Goal: Transaction & Acquisition: Purchase product/service

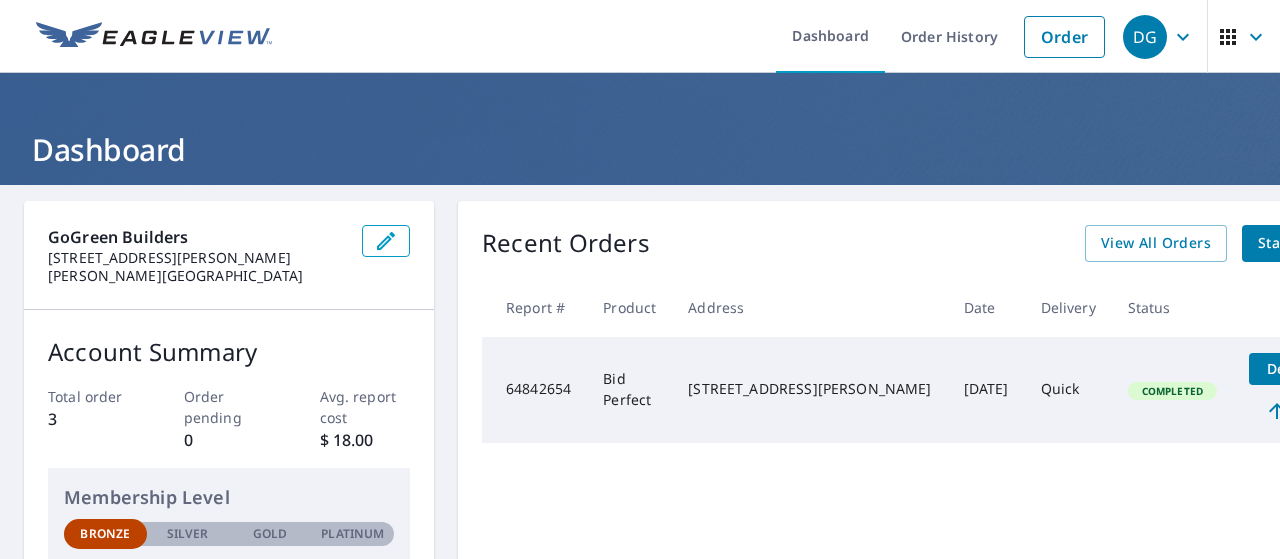
scroll to position [0, 53]
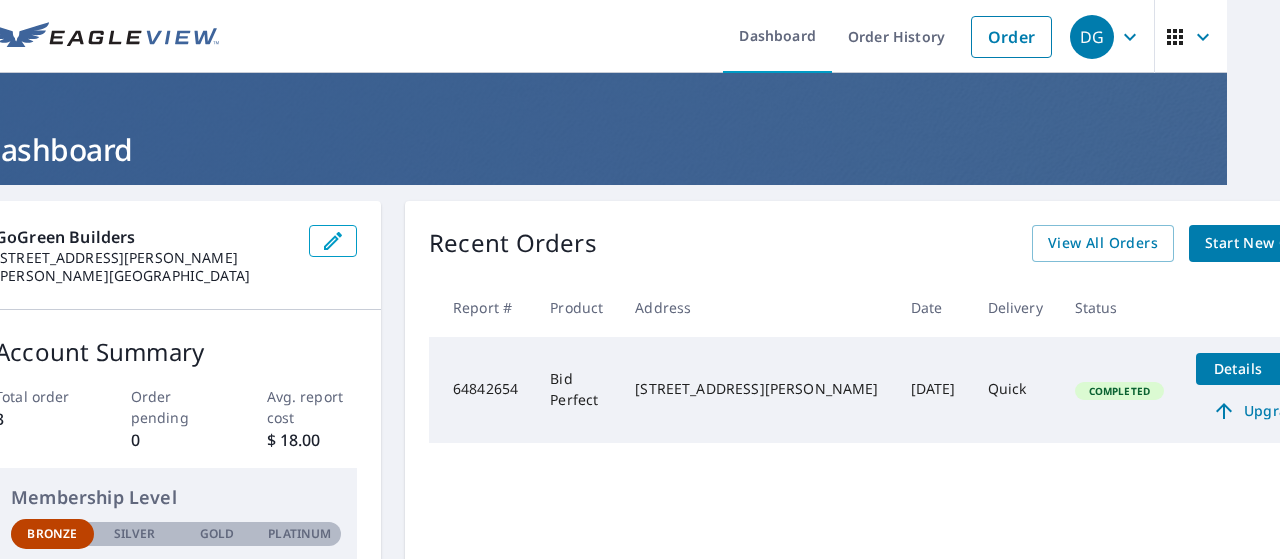
click at [1205, 245] on span "Start New Order" at bounding box center [1263, 243] width 116 height 25
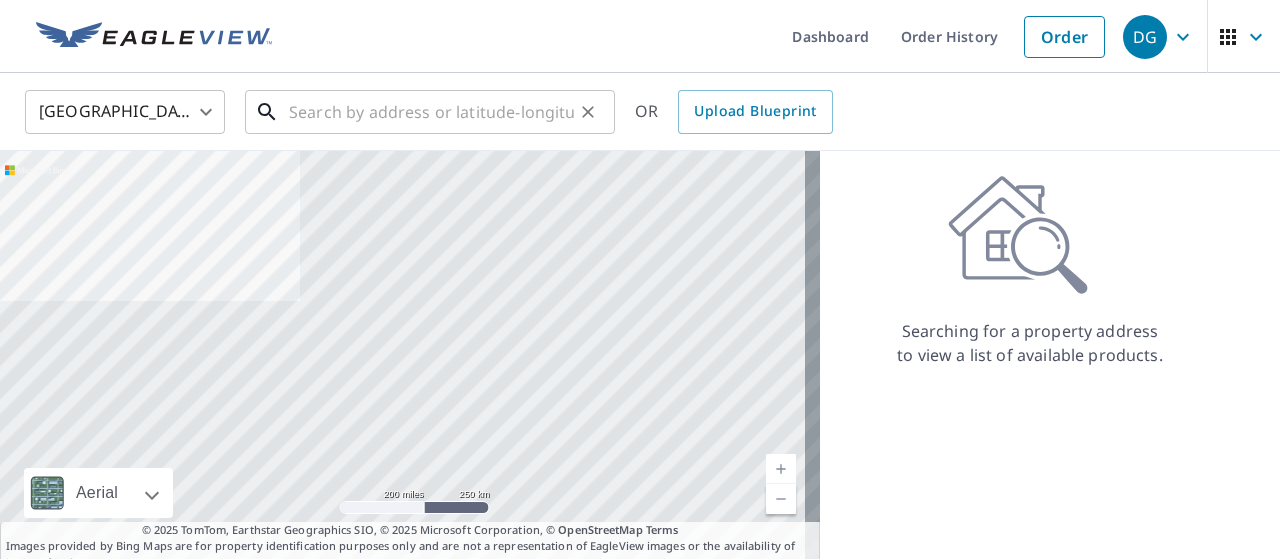
click at [292, 104] on input "text" at bounding box center [431, 112] width 285 height 56
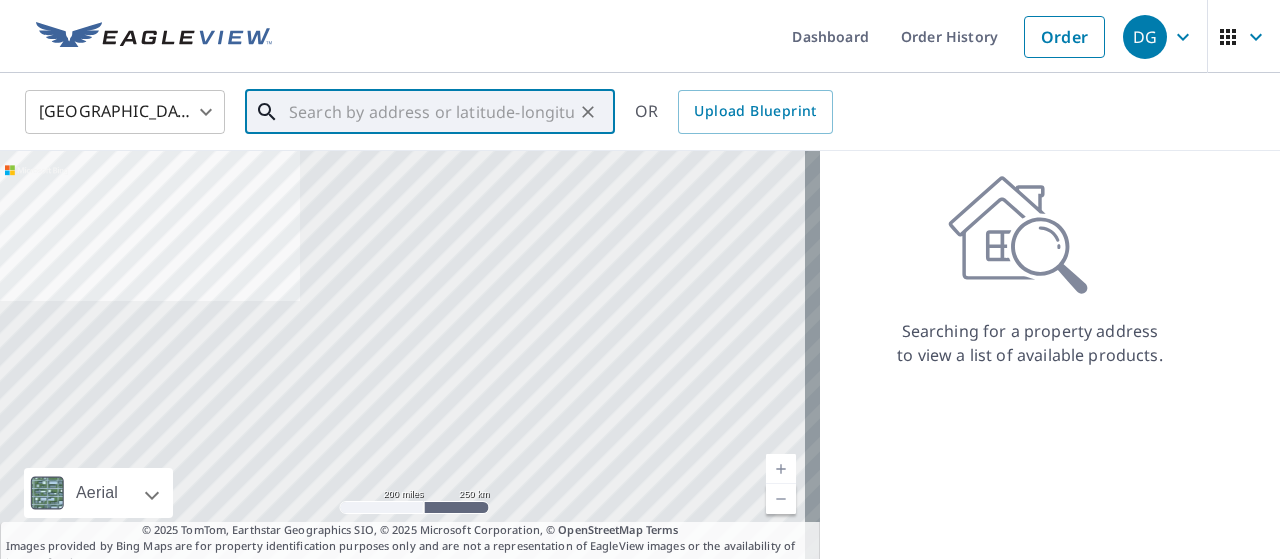
paste input "25325 [PERSON_NAME] [GEOGRAPHIC_DATA][PERSON_NAME], [GEOGRAPHIC_DATA]"
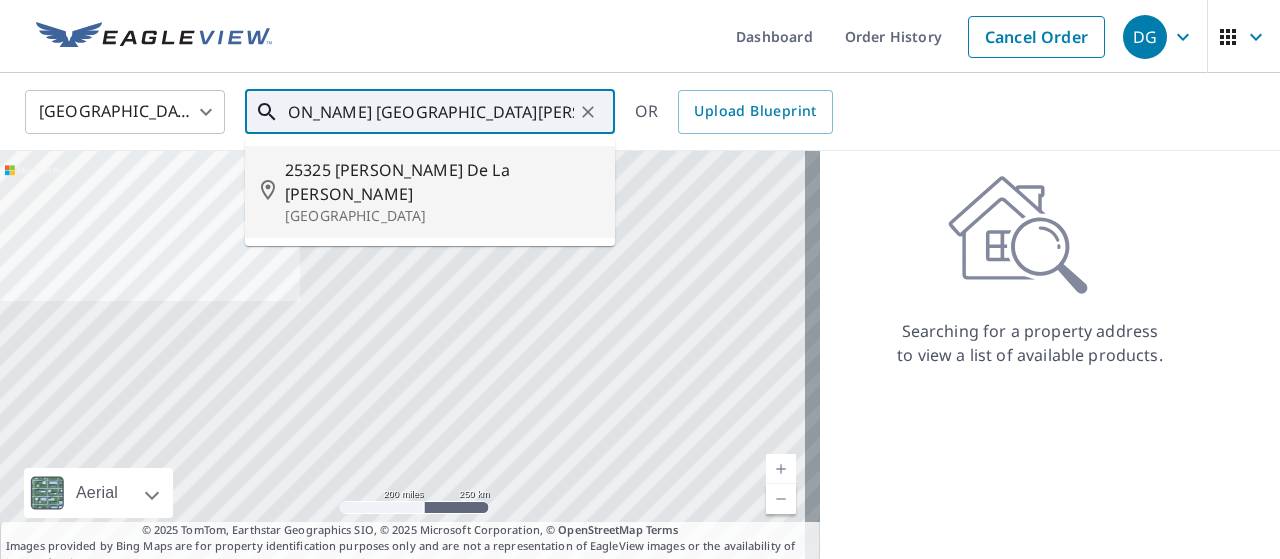
click at [374, 206] on p "[GEOGRAPHIC_DATA]" at bounding box center [442, 216] width 314 height 20
type input "25325 [PERSON_NAME] [GEOGRAPHIC_DATA][PERSON_NAME]"
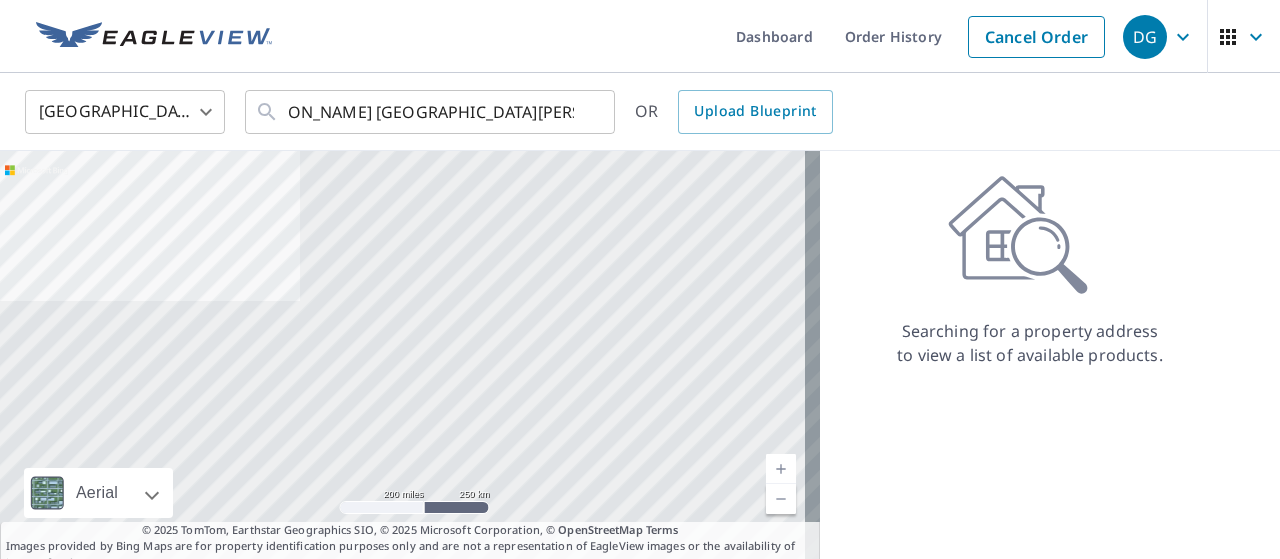
scroll to position [0, 0]
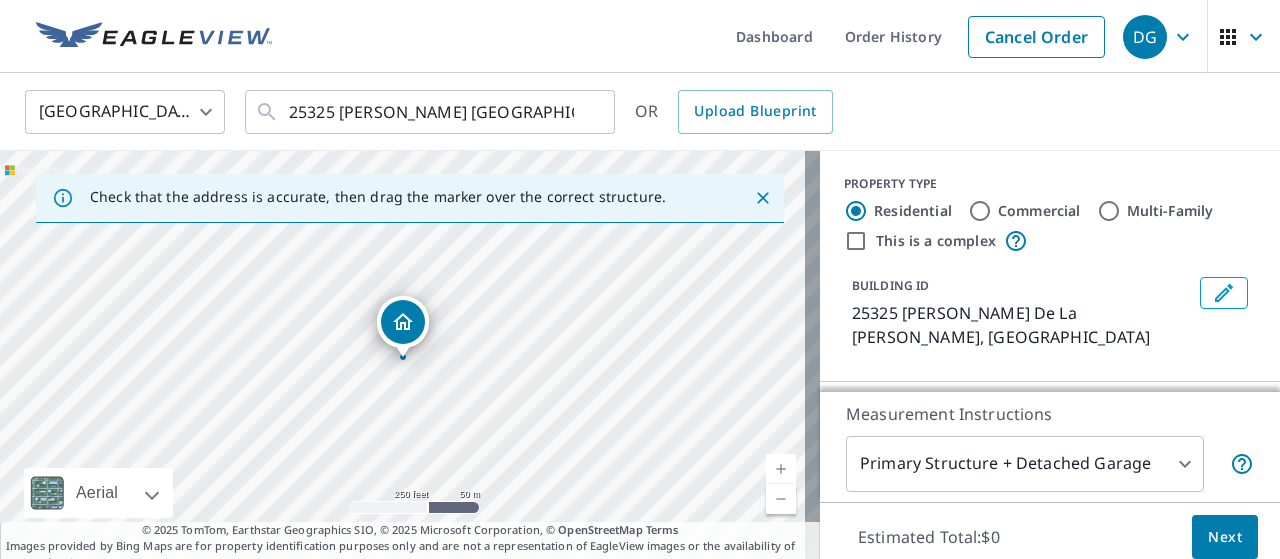
click at [757, 196] on icon "Close" at bounding box center [763, 198] width 12 height 12
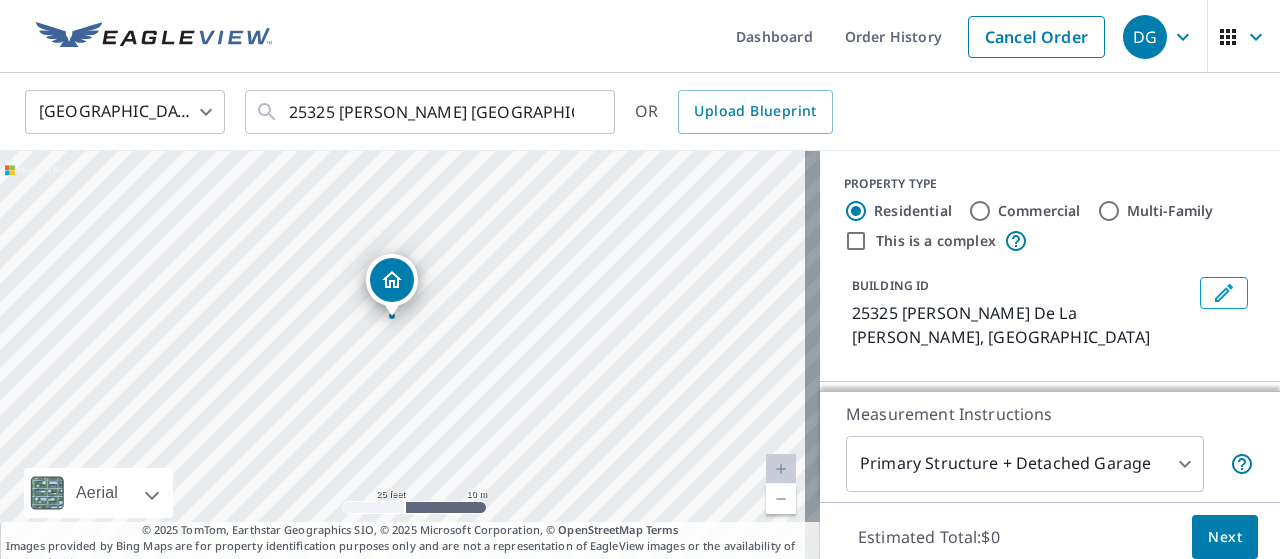
drag, startPoint x: 468, startPoint y: 413, endPoint x: 448, endPoint y: 369, distance: 48.3
click at [448, 369] on div "25325 [PERSON_NAME] [GEOGRAPHIC_DATA][PERSON_NAME]" at bounding box center [410, 361] width 820 height 420
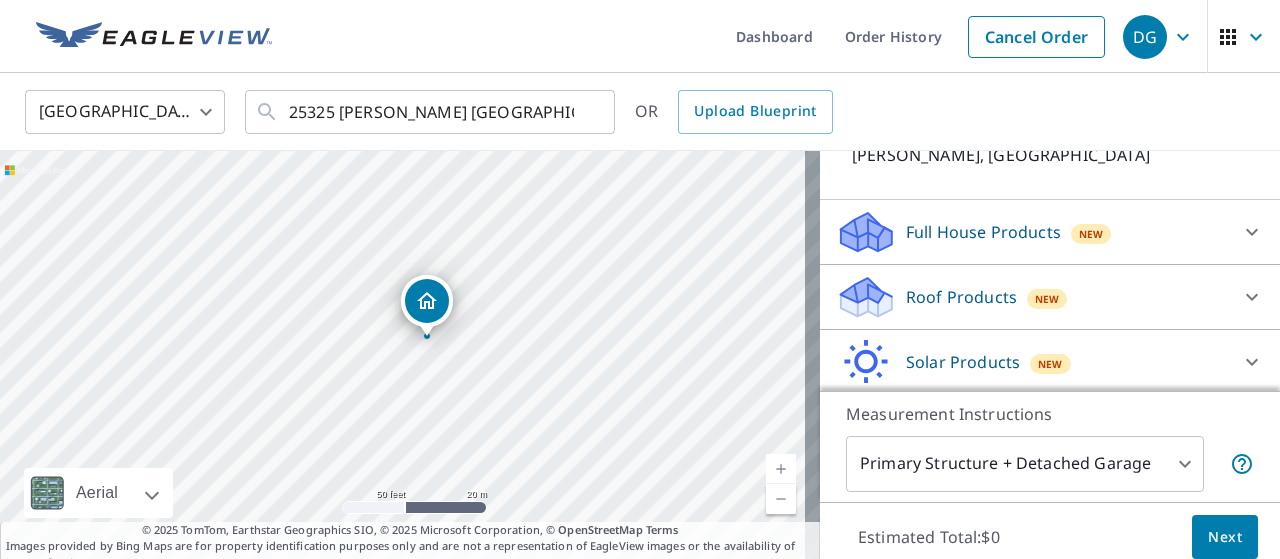
scroll to position [200, 0]
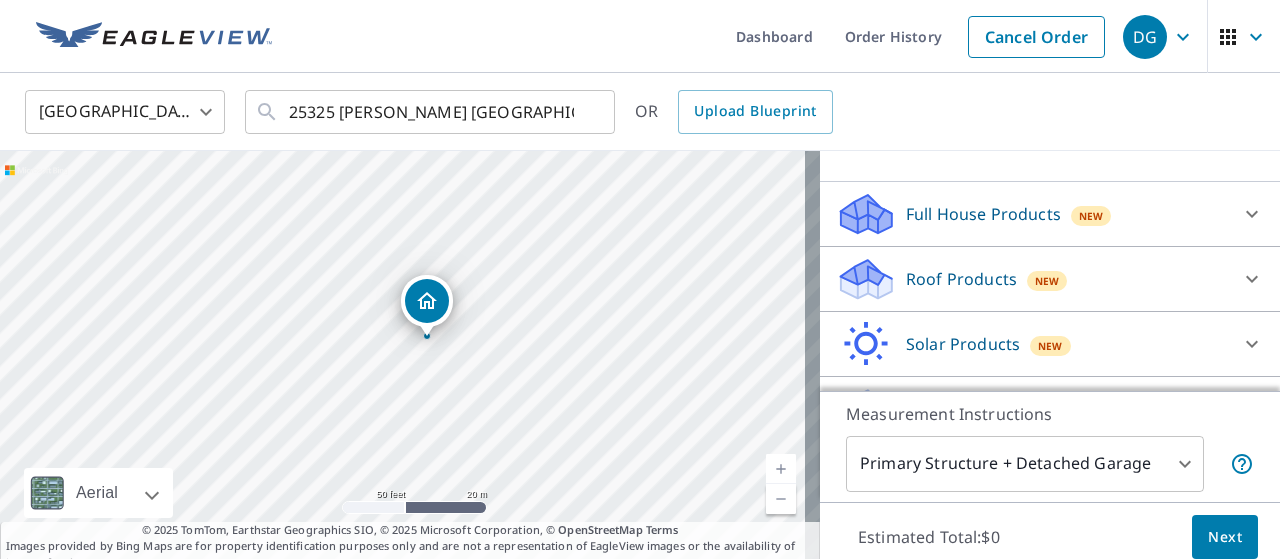
click at [1014, 212] on p "Full House Products" at bounding box center [983, 214] width 155 height 24
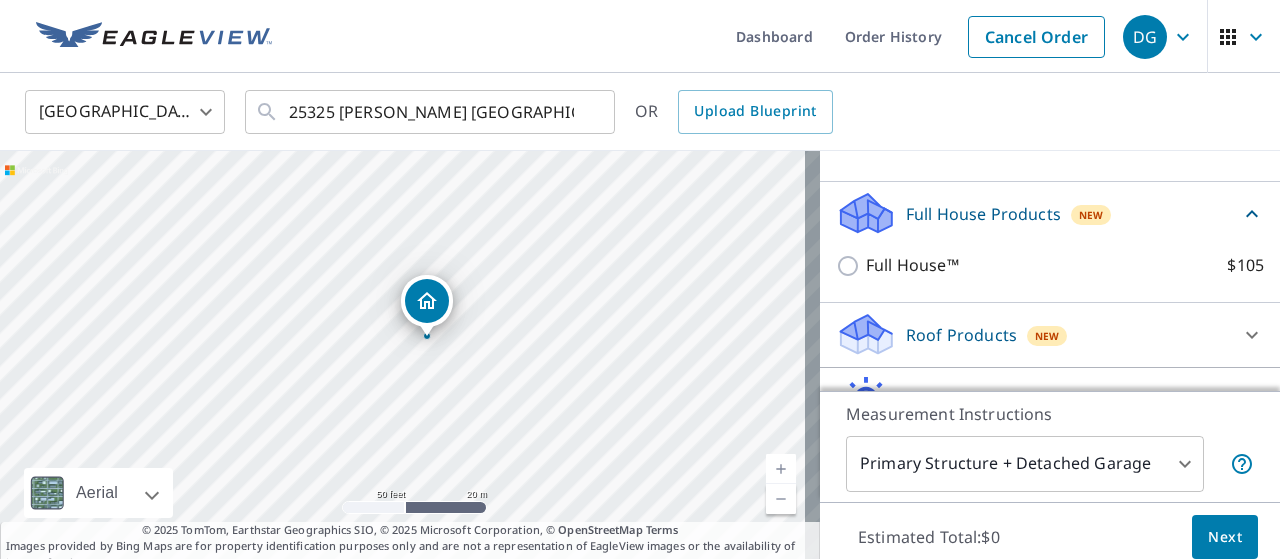
click at [1015, 212] on p "Full House Products" at bounding box center [983, 214] width 155 height 24
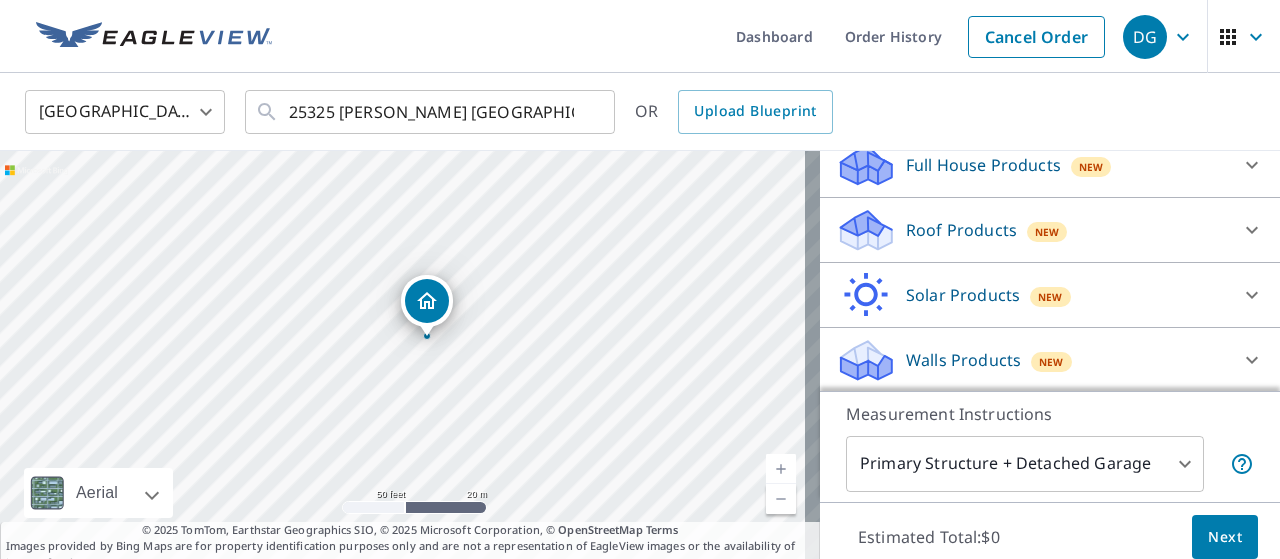
click at [995, 293] on p "Solar Products" at bounding box center [963, 295] width 114 height 24
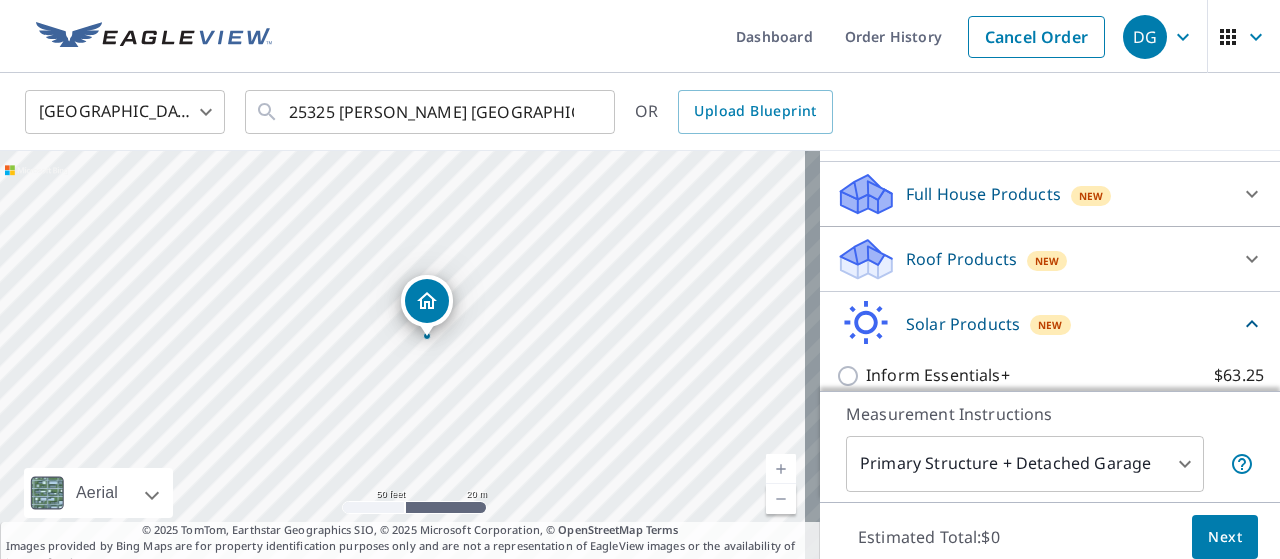
scroll to position [249, 0]
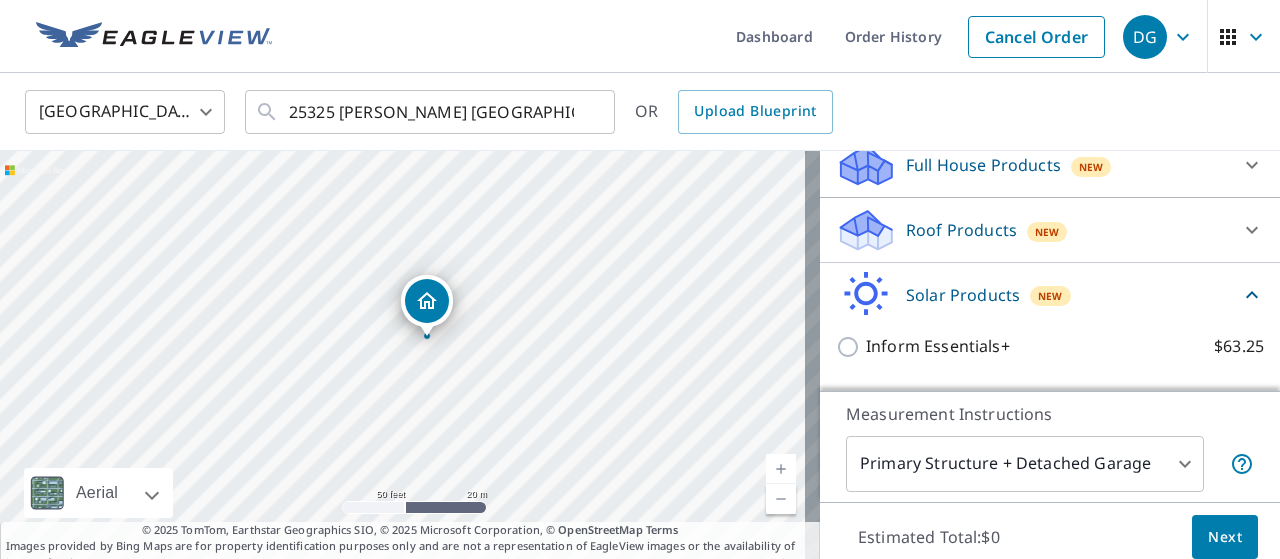
click at [1084, 288] on div "Solar Products New" at bounding box center [1038, 294] width 404 height 47
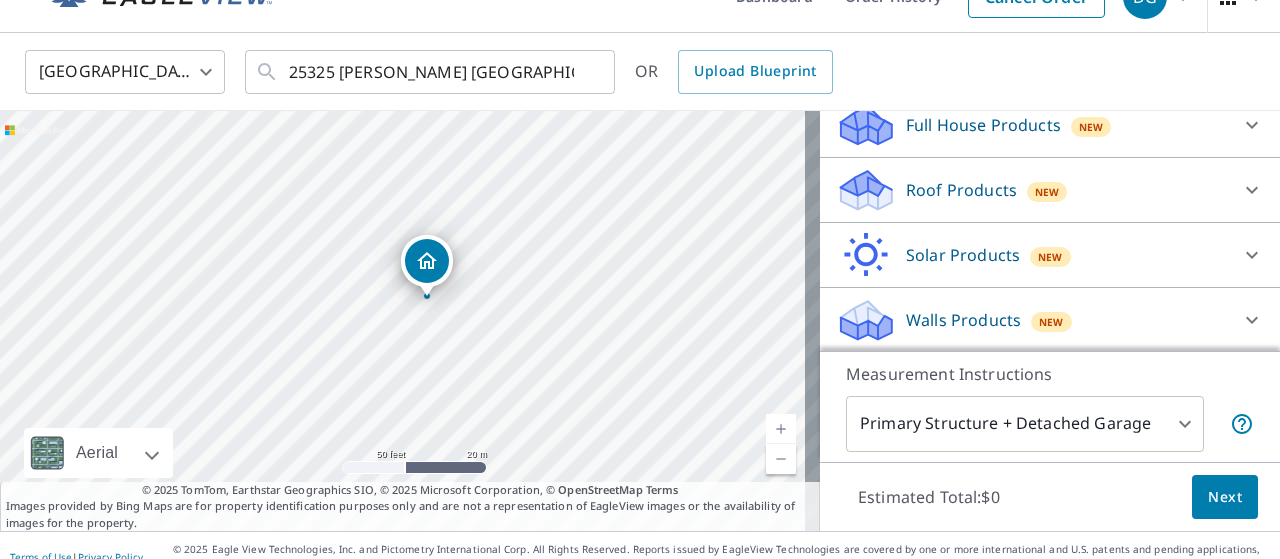
scroll to position [62, 0]
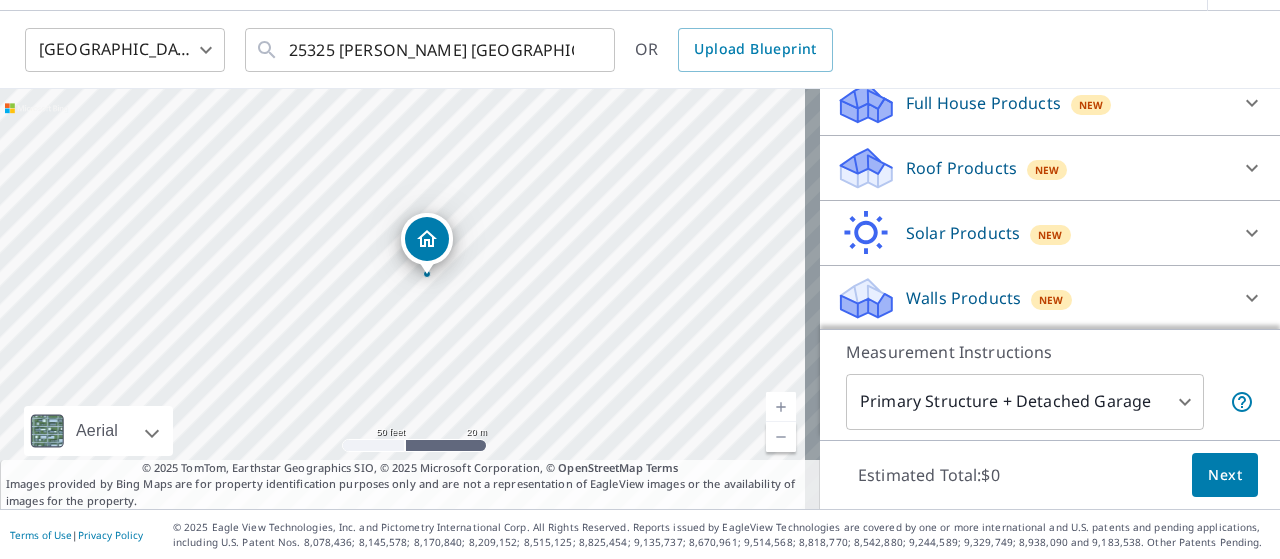
click at [1160, 409] on body "DG DG Dashboard Order History Cancel Order DG [GEOGRAPHIC_DATA] [GEOGRAPHIC_DAT…" at bounding box center [640, 279] width 1280 height 559
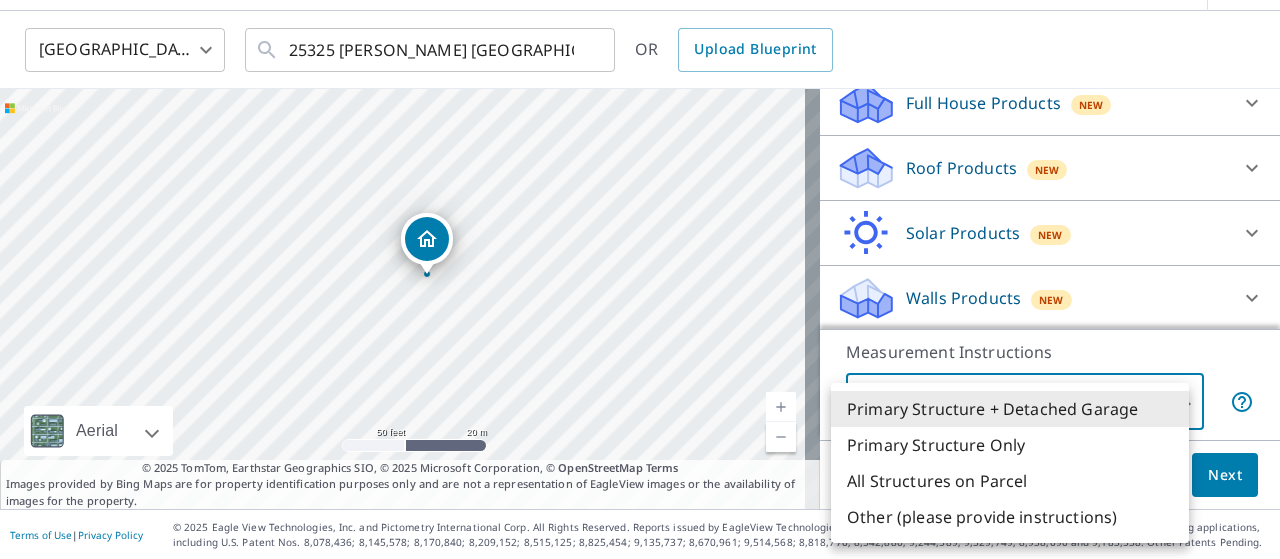
click at [1125, 444] on li "Primary Structure Only" at bounding box center [1010, 445] width 358 height 36
type input "2"
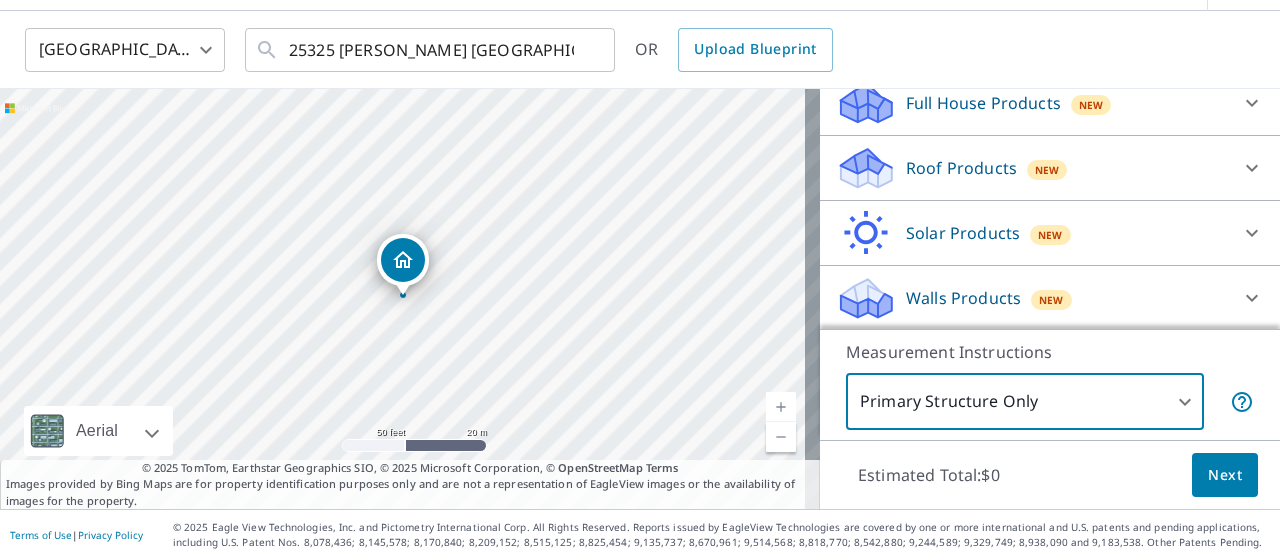
click at [962, 228] on p "Solar Products" at bounding box center [963, 233] width 114 height 24
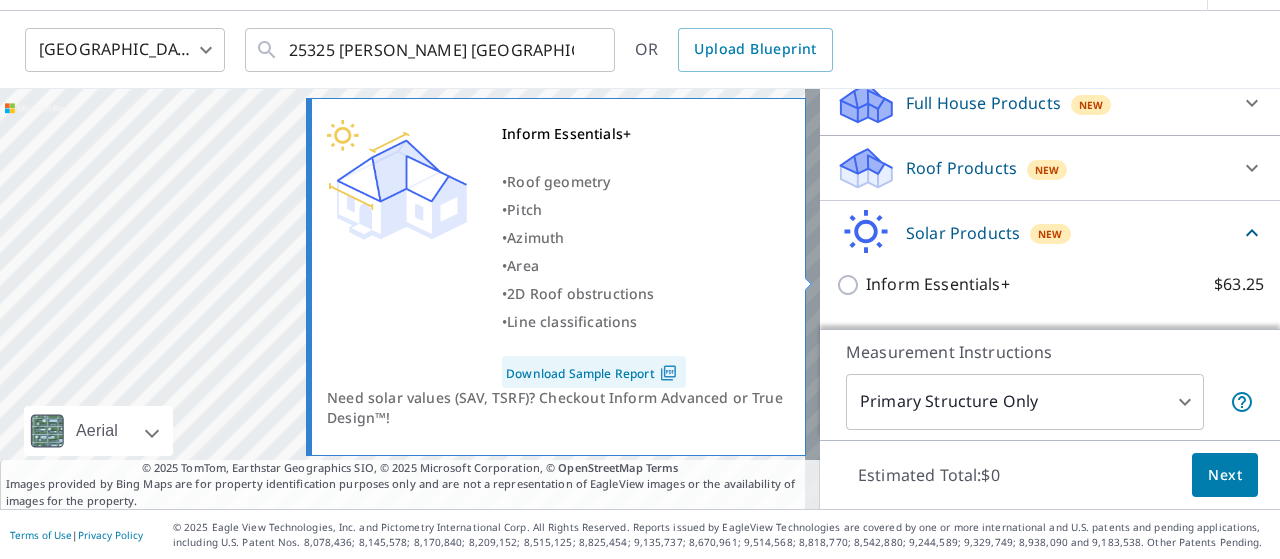
scroll to position [349, 0]
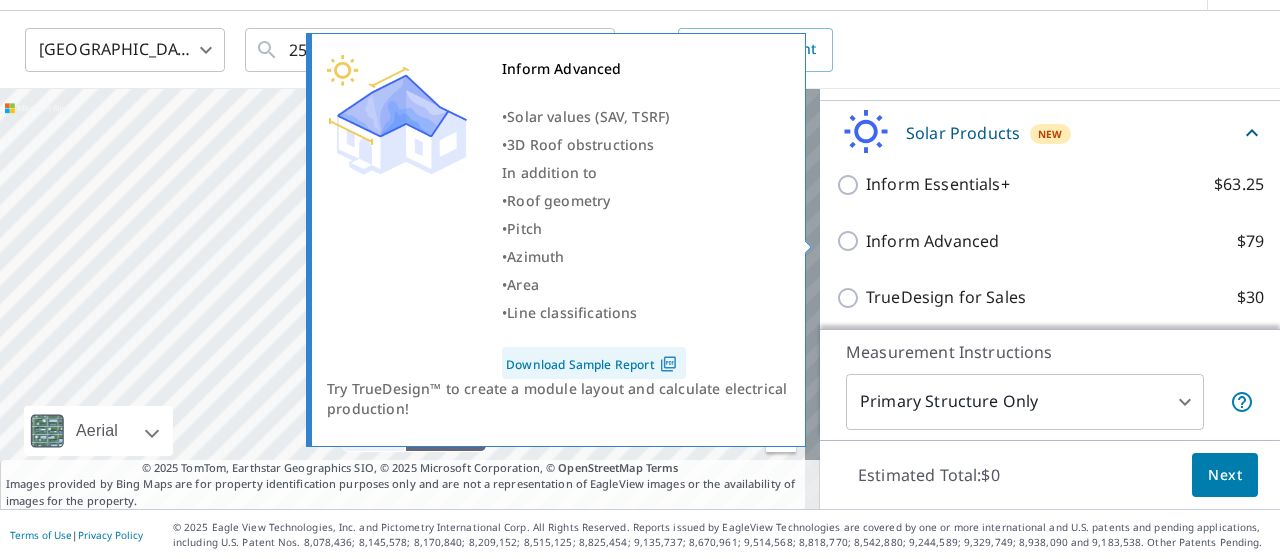
click at [630, 362] on link "Download Sample Report" at bounding box center [594, 363] width 184 height 32
click at [960, 238] on p "Inform Advanced" at bounding box center [932, 241] width 133 height 25
click at [866, 238] on input "Inform Advanced $79" at bounding box center [851, 241] width 30 height 24
checkbox input "true"
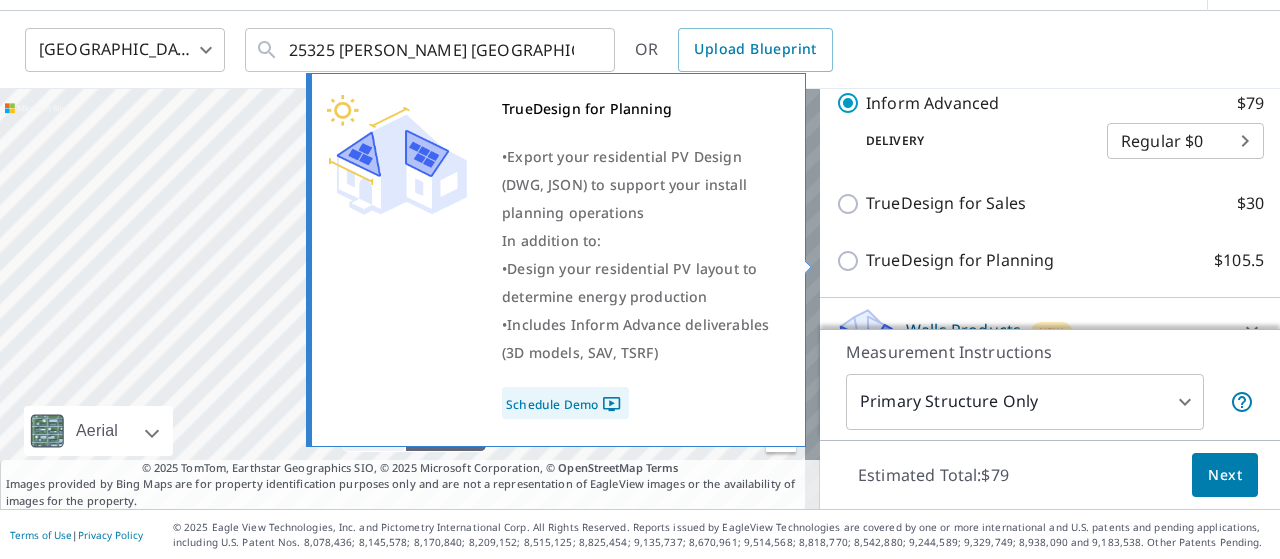
scroll to position [549, 0]
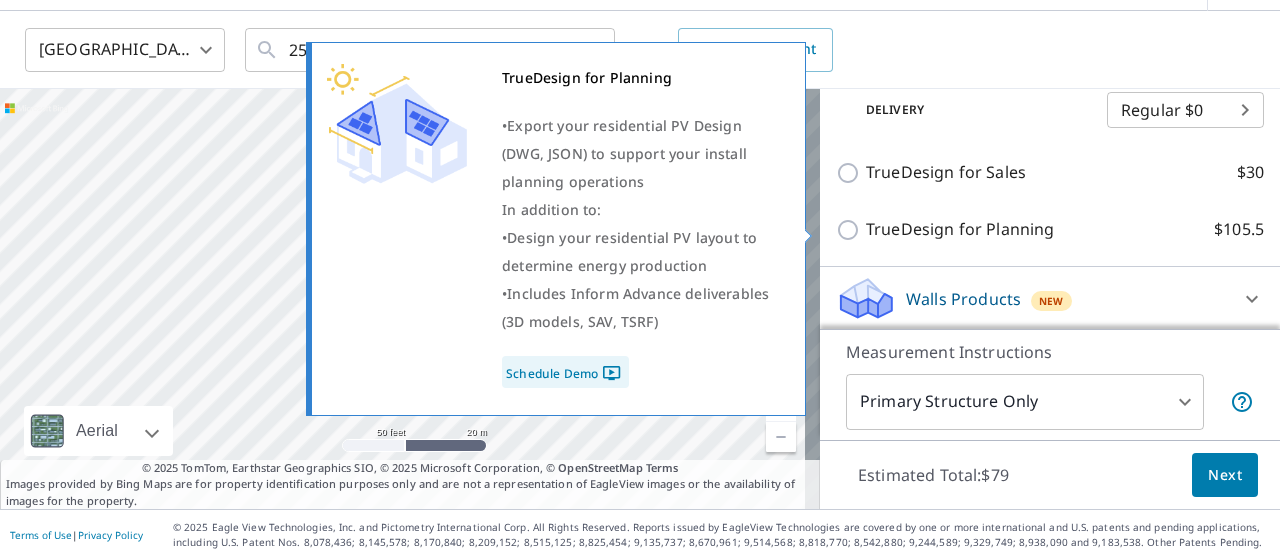
click at [956, 234] on p "TrueDesign for Planning" at bounding box center [960, 229] width 188 height 25
click at [866, 234] on input "TrueDesign for Planning $105.5" at bounding box center [851, 230] width 30 height 24
checkbox input "true"
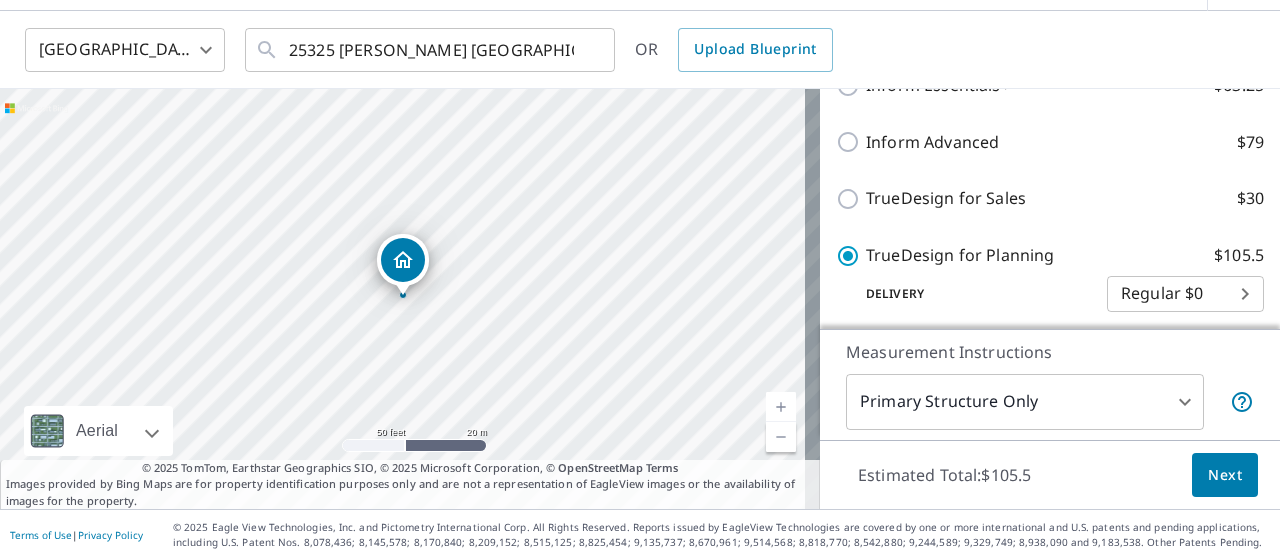
scroll to position [449, 0]
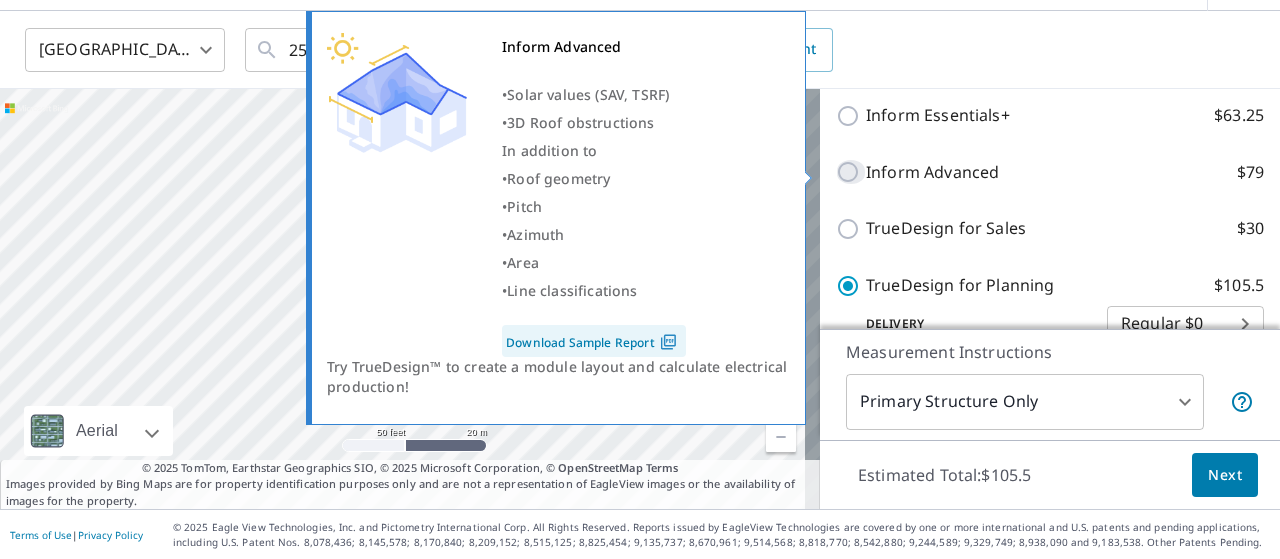
click at [836, 175] on input "Inform Advanced $79" at bounding box center [851, 172] width 30 height 24
checkbox input "true"
checkbox input "false"
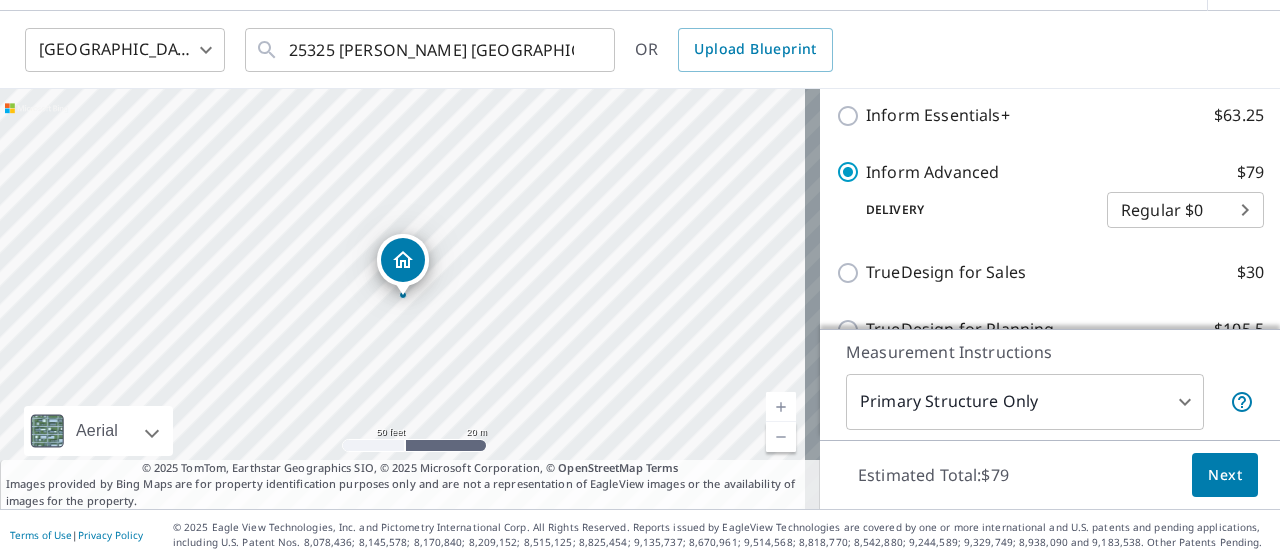
click at [1104, 207] on body "DG DG Dashboard Order History Cancel Order DG [GEOGRAPHIC_DATA] [GEOGRAPHIC_DAT…" at bounding box center [640, 279] width 1280 height 559
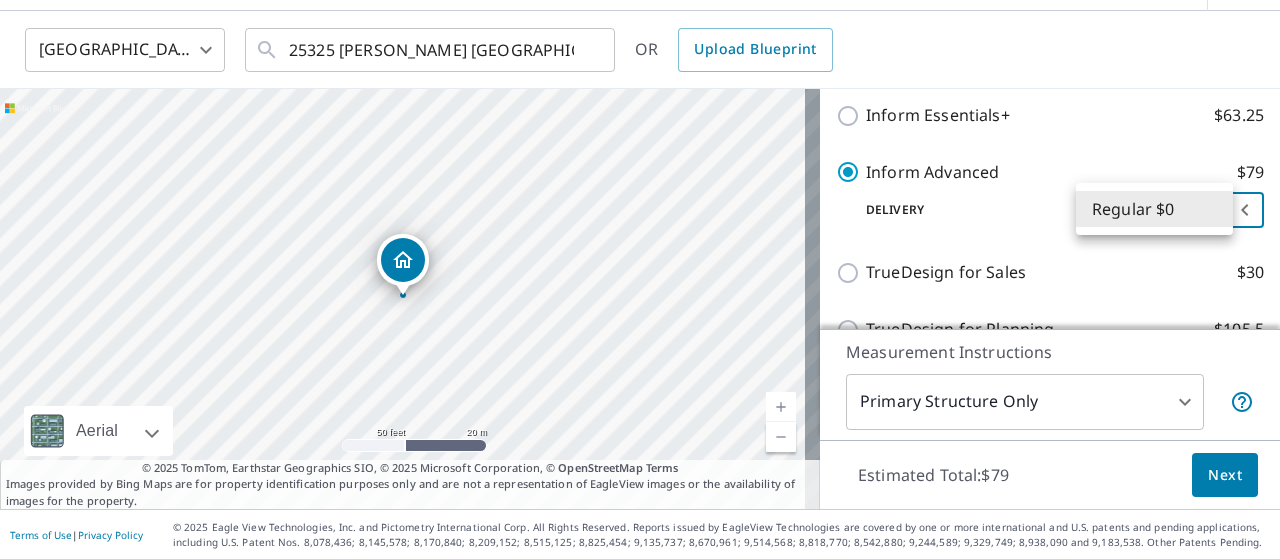
click at [1104, 207] on li "Regular $0" at bounding box center [1154, 209] width 157 height 36
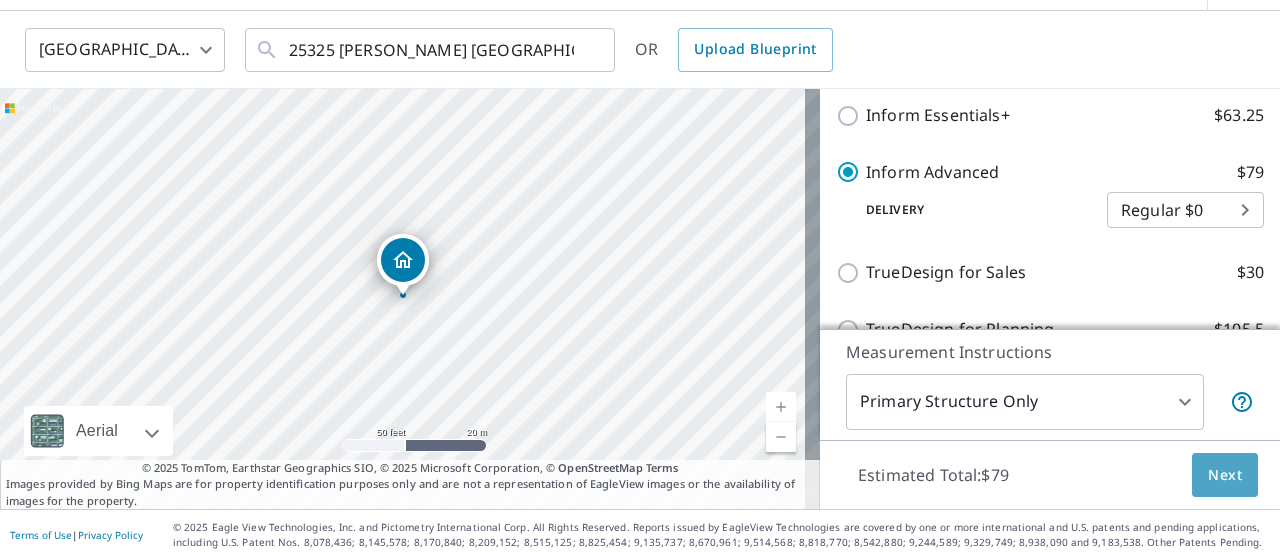
click at [1208, 468] on span "Next" at bounding box center [1225, 475] width 34 height 25
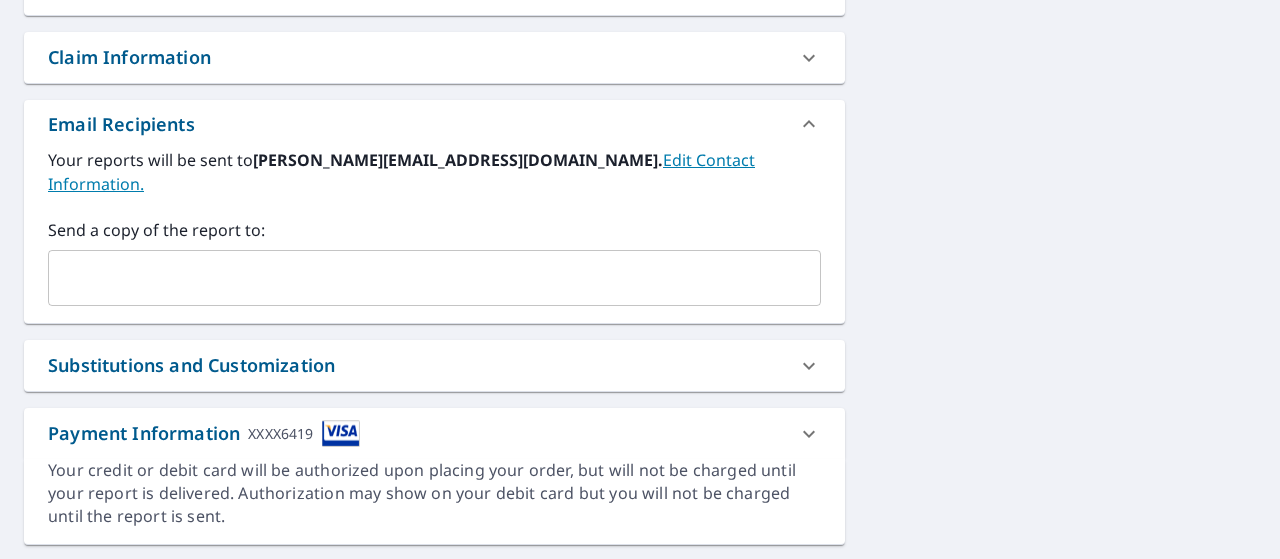
scroll to position [720, 0]
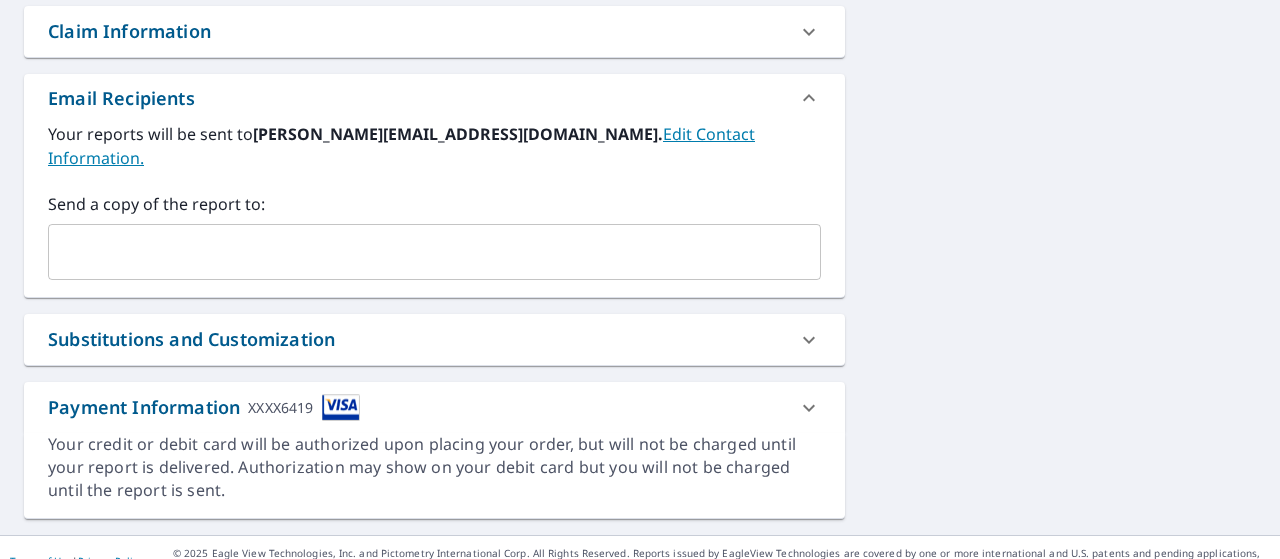
drag, startPoint x: 335, startPoint y: 381, endPoint x: 383, endPoint y: 377, distance: 48.2
click at [335, 394] on img at bounding box center [341, 407] width 38 height 27
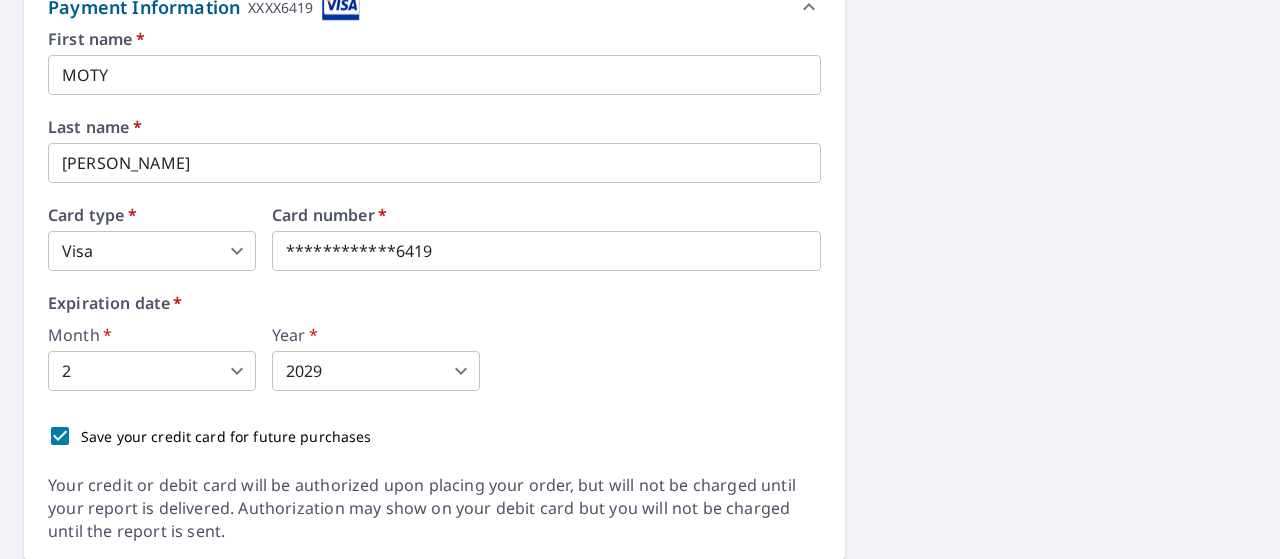
scroll to position [1120, 0]
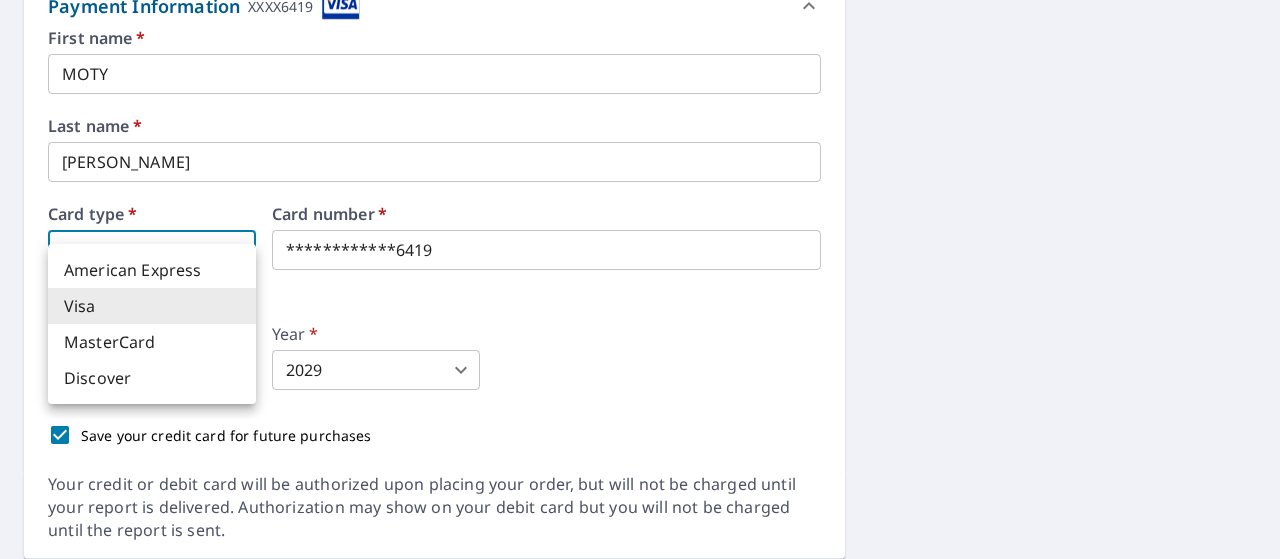
click at [224, 223] on body "DG DG Dashboard Order History Cancel Order DG Dashboard / Finalize Order Finali…" at bounding box center [640, 279] width 1280 height 559
click at [190, 269] on li "American Express" at bounding box center [152, 270] width 208 height 36
type input "1"
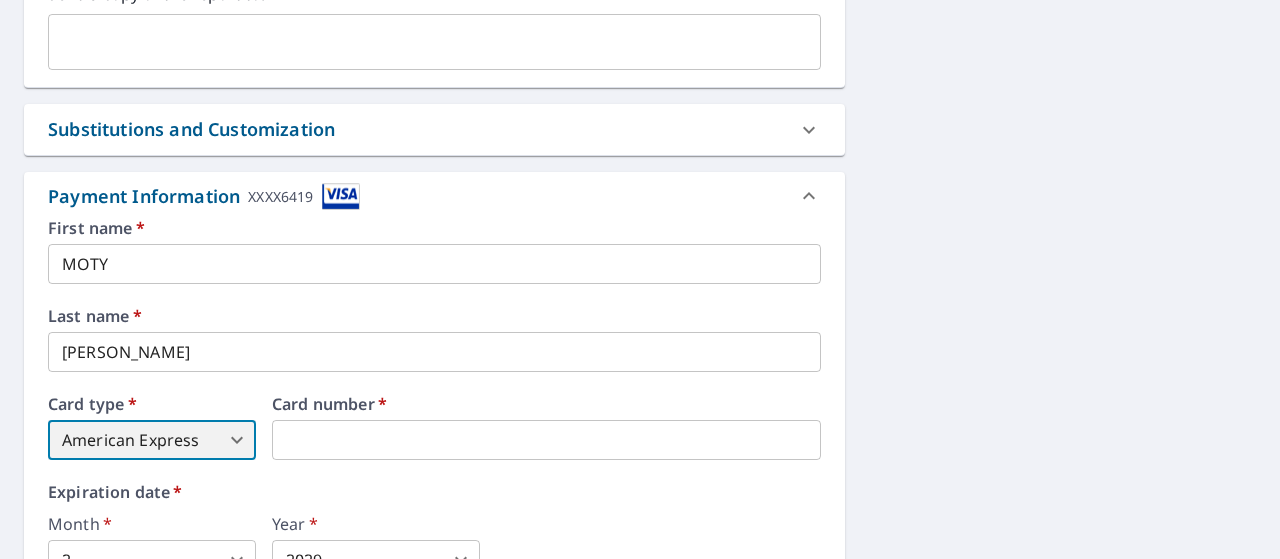
scroll to position [900, 0]
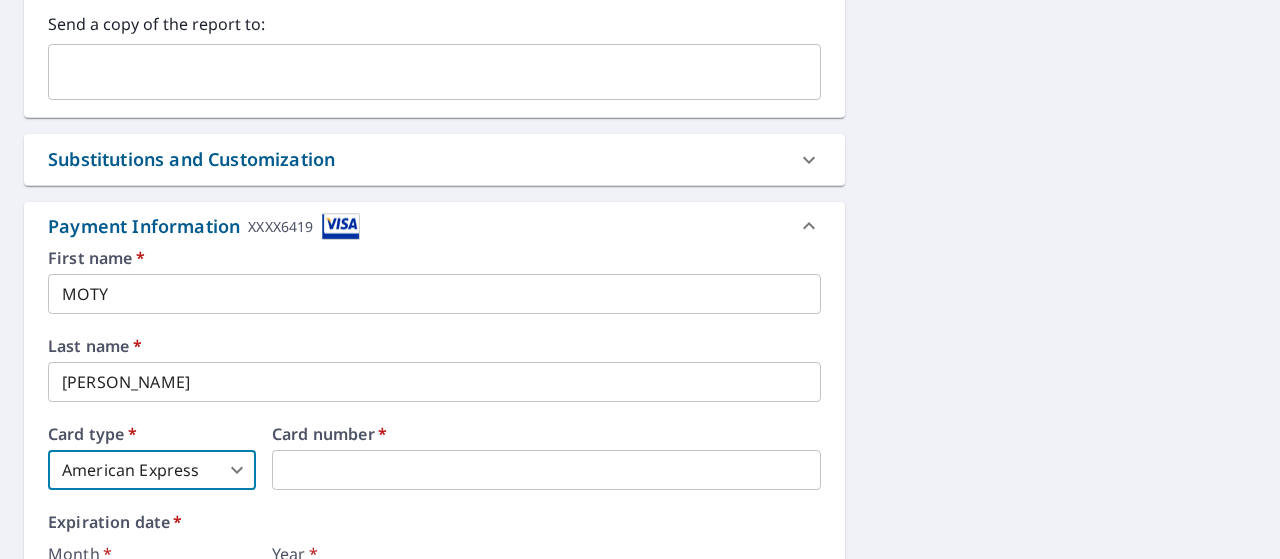
click at [119, 274] on input "MOTY" at bounding box center [434, 294] width 773 height 40
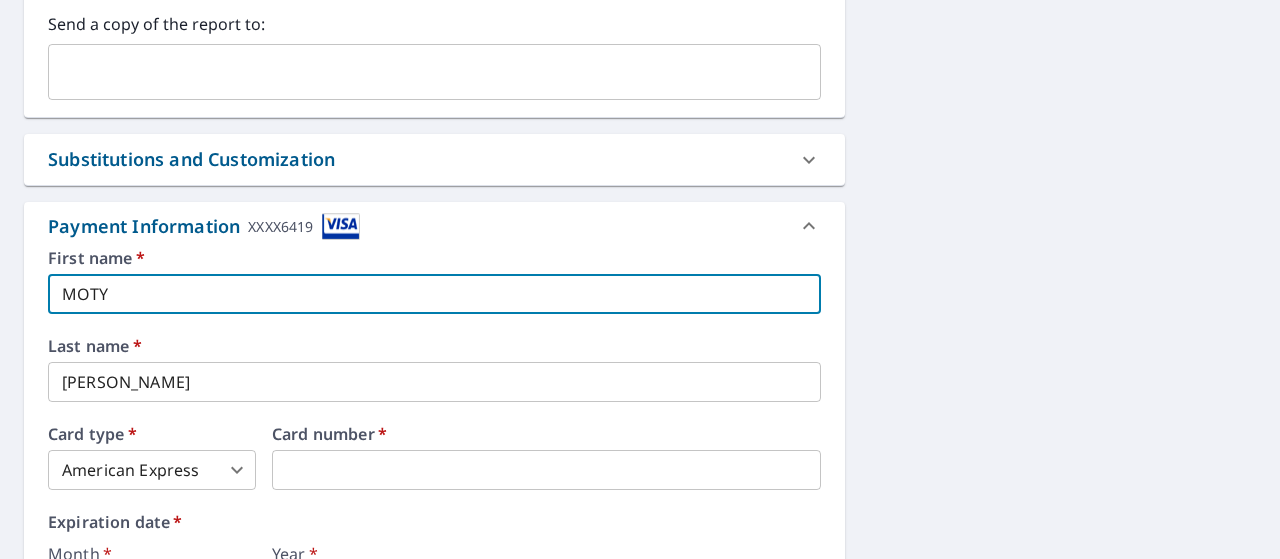
click at [119, 274] on input "MOTY" at bounding box center [434, 294] width 773 height 40
click at [120, 274] on input "MOTY" at bounding box center [434, 294] width 773 height 40
type input "NOAH"
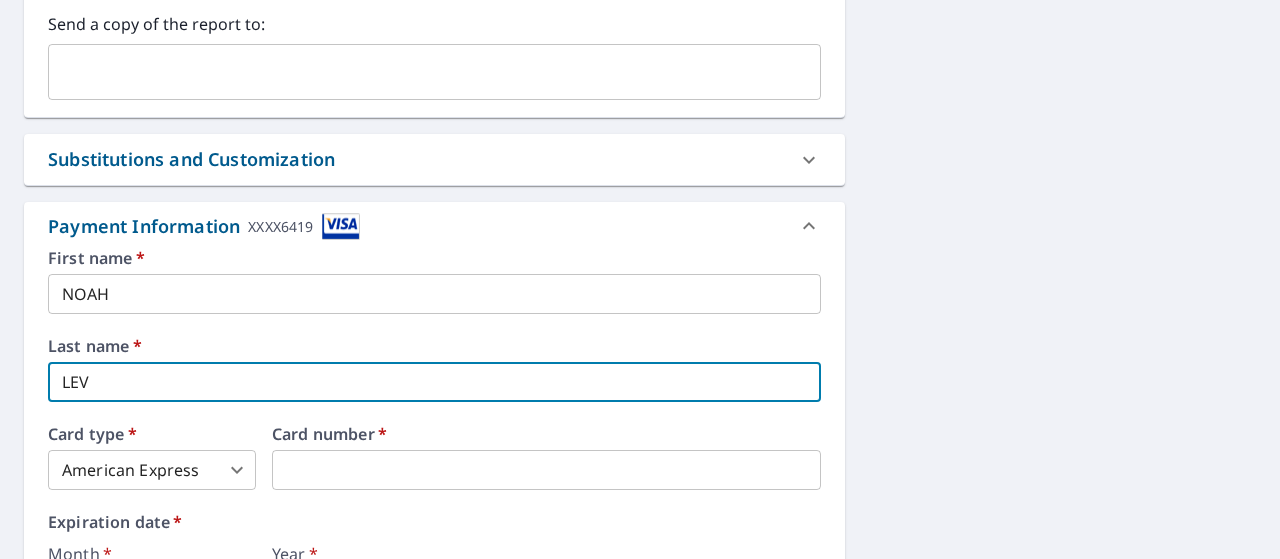
type input "LEV"
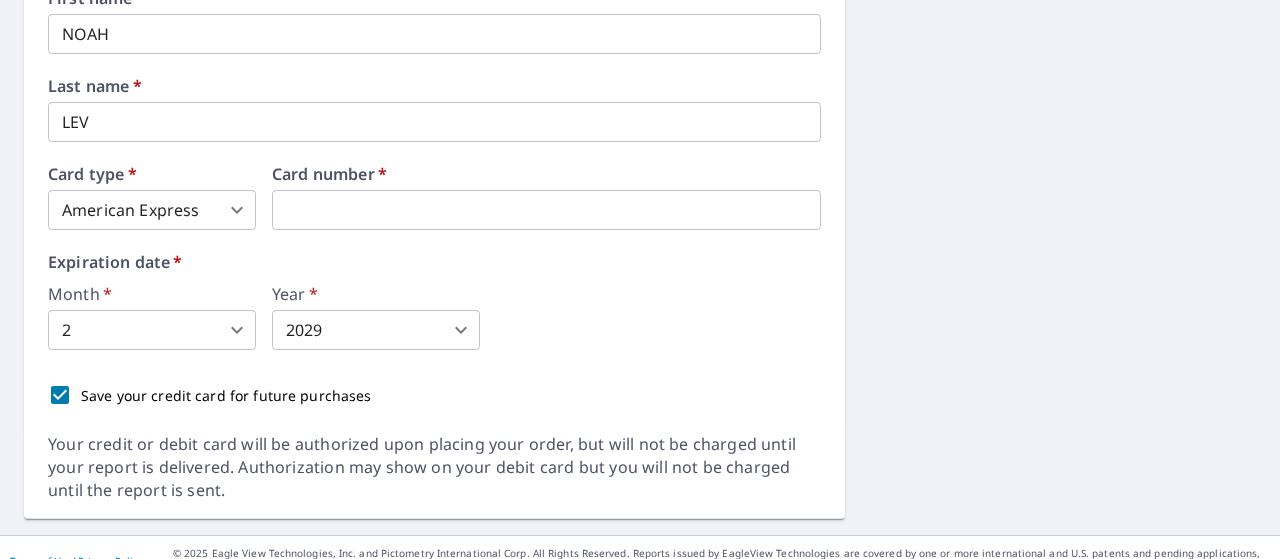
scroll to position [1060, 0]
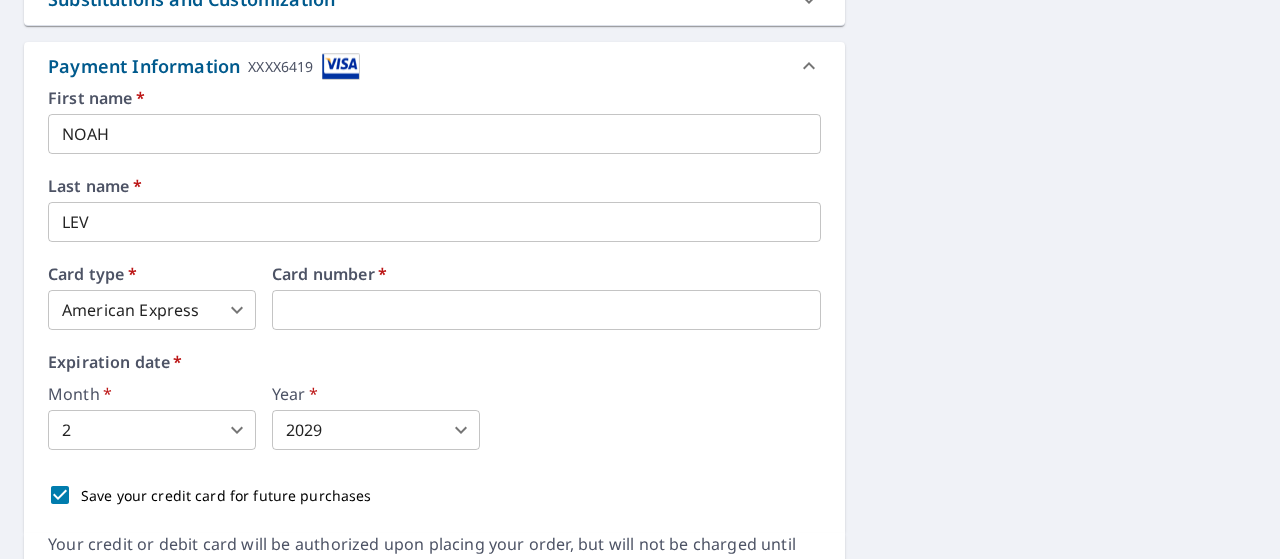
click at [198, 405] on body "DG DG Dashboard Order History Cancel Order DG Dashboard / Finalize Order Finali…" at bounding box center [640, 279] width 1280 height 559
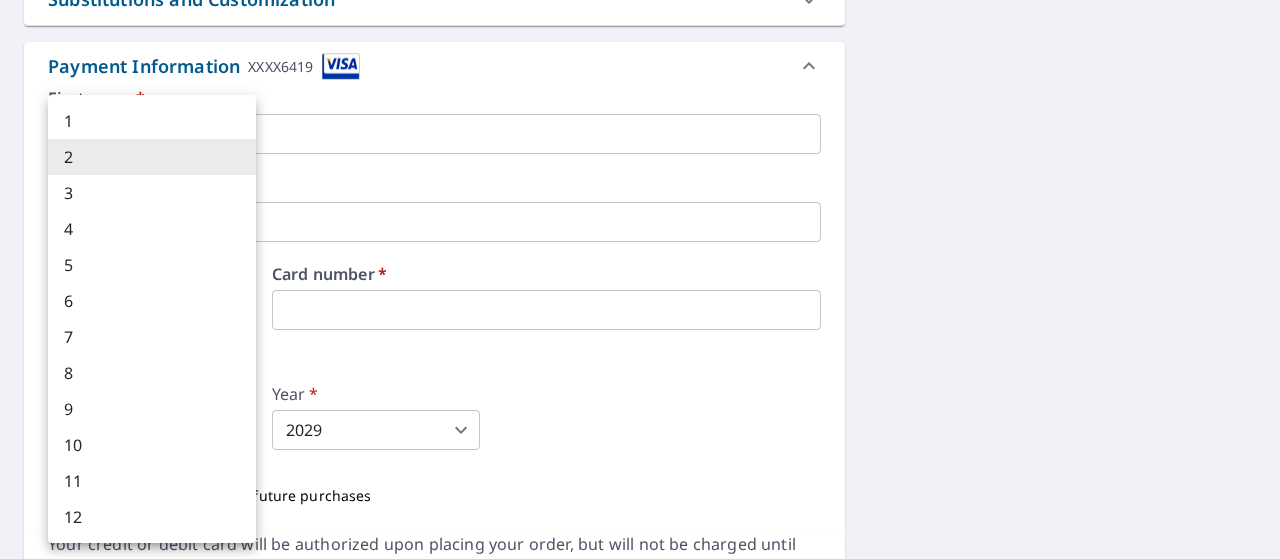
click at [132, 335] on li "7" at bounding box center [152, 337] width 208 height 36
type input "7"
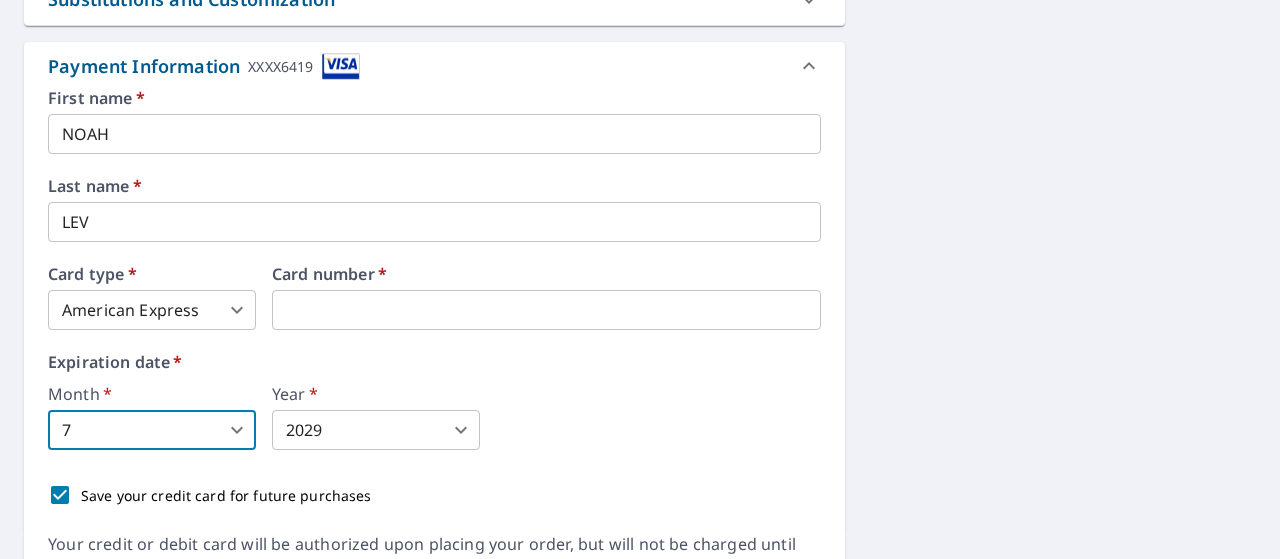
click at [312, 398] on body "DG DG Dashboard Order History Cancel Order DG Dashboard / Finalize Order Finali…" at bounding box center [640, 279] width 1280 height 559
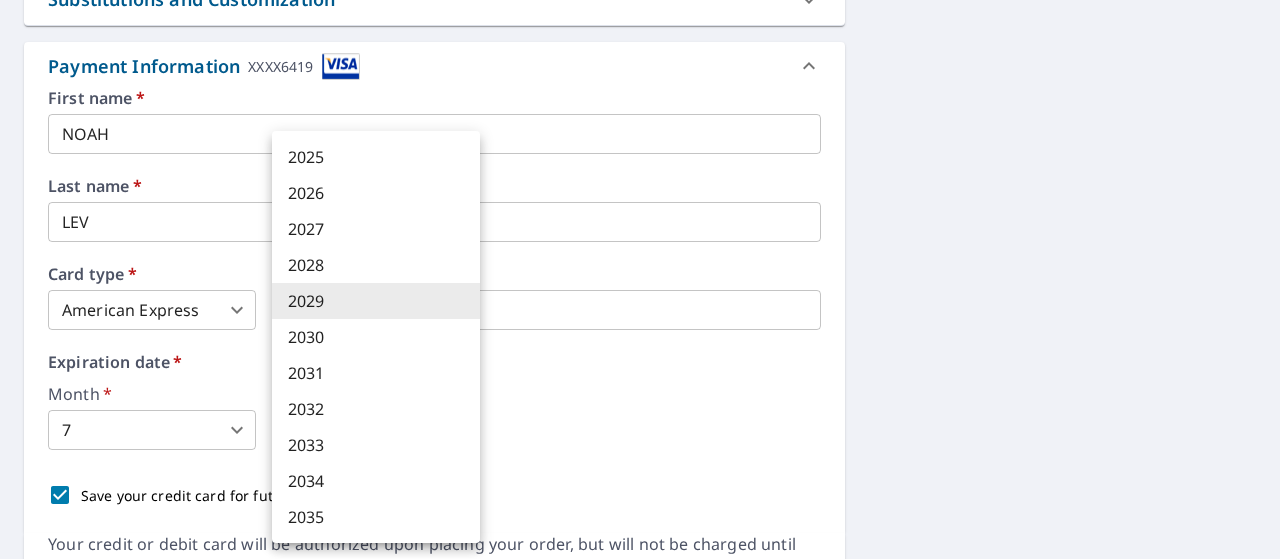
click at [326, 337] on li "2030" at bounding box center [376, 337] width 208 height 36
type input "2030"
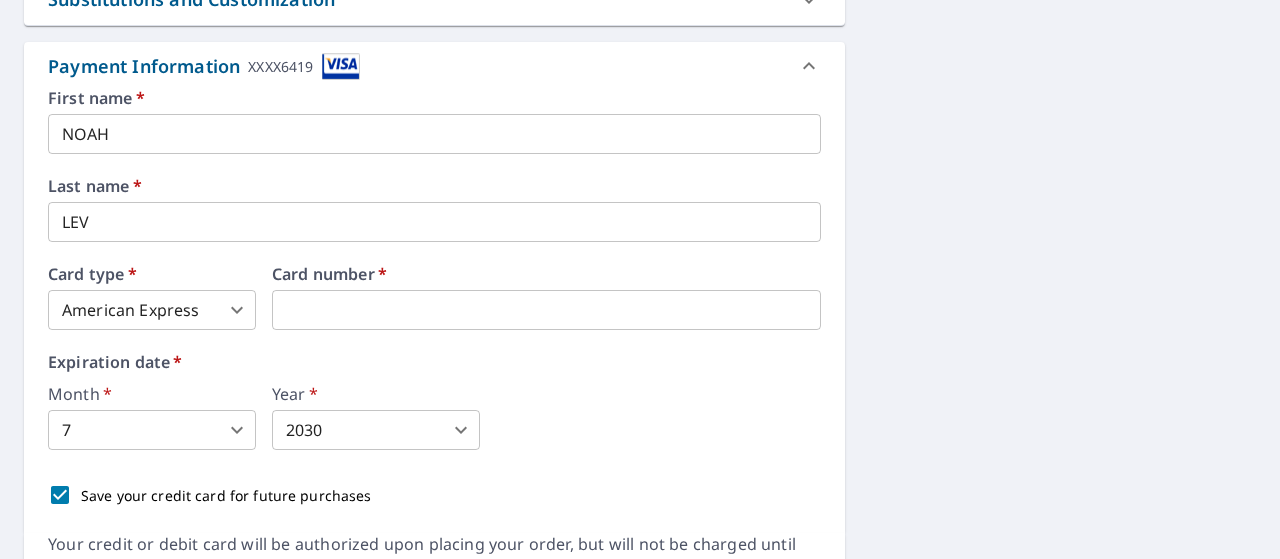
click at [582, 386] on div "Month   * 7 7 ​ Year   * 2030 2030 ​" at bounding box center [434, 418] width 773 height 64
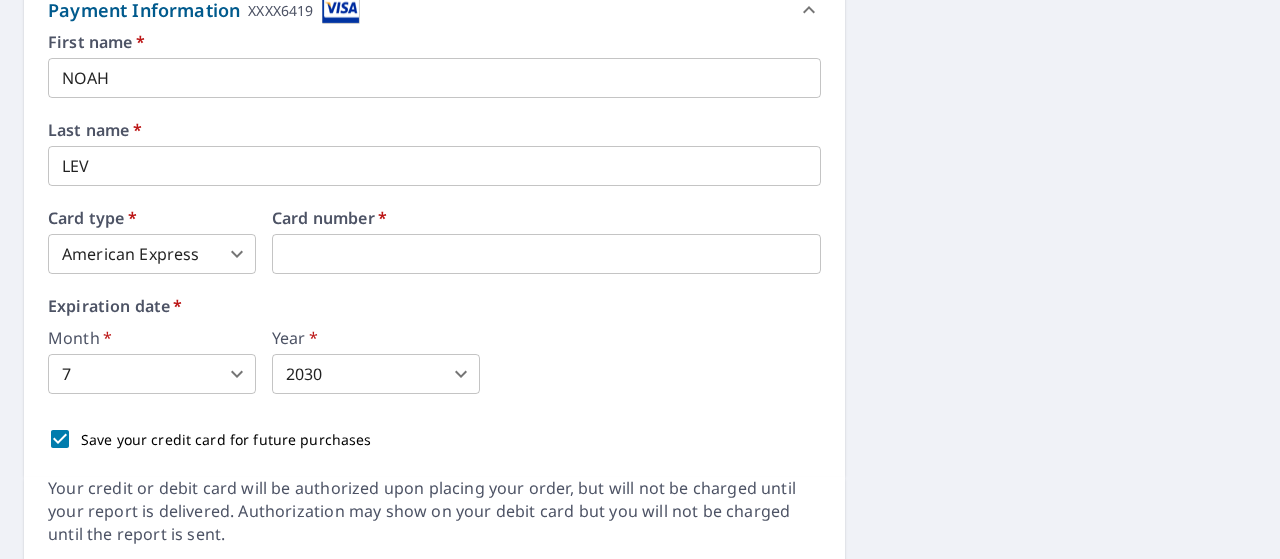
scroll to position [1160, 0]
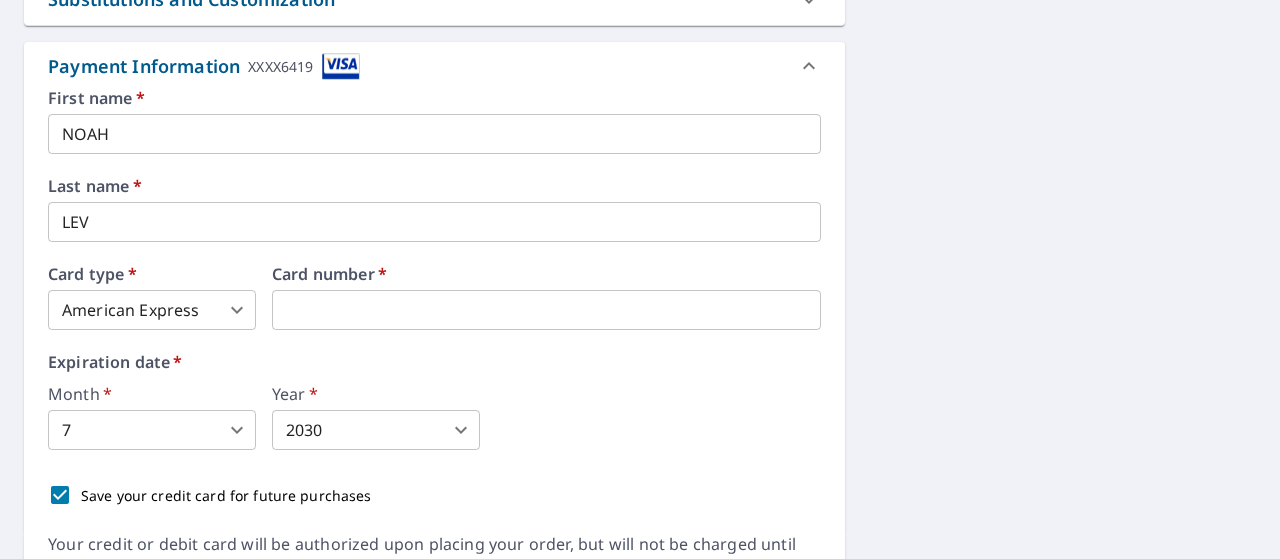
drag, startPoint x: 918, startPoint y: 313, endPoint x: 930, endPoint y: 331, distance: 21.6
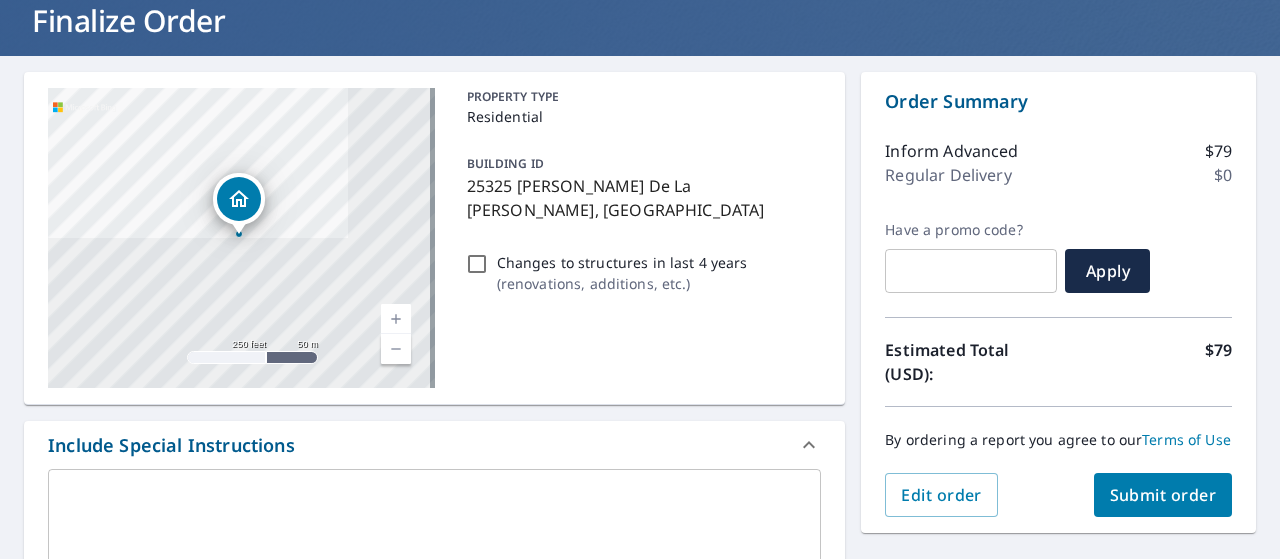
scroll to position [160, 0]
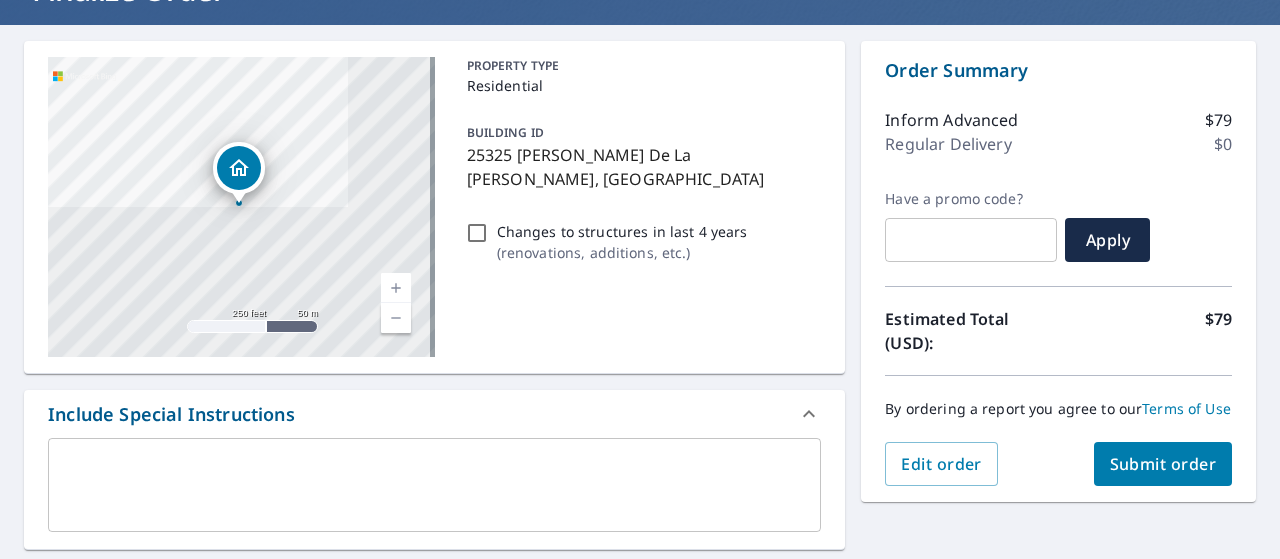
click at [1138, 475] on span "Submit order" at bounding box center [1163, 464] width 107 height 22
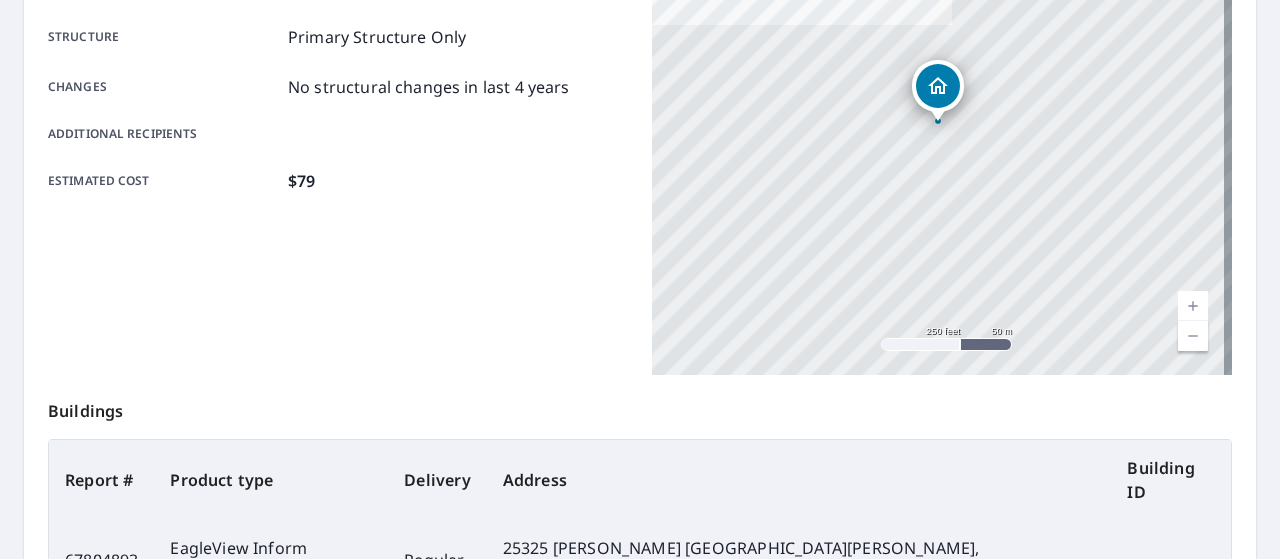
scroll to position [616, 0]
